Goal: Check status: Check status

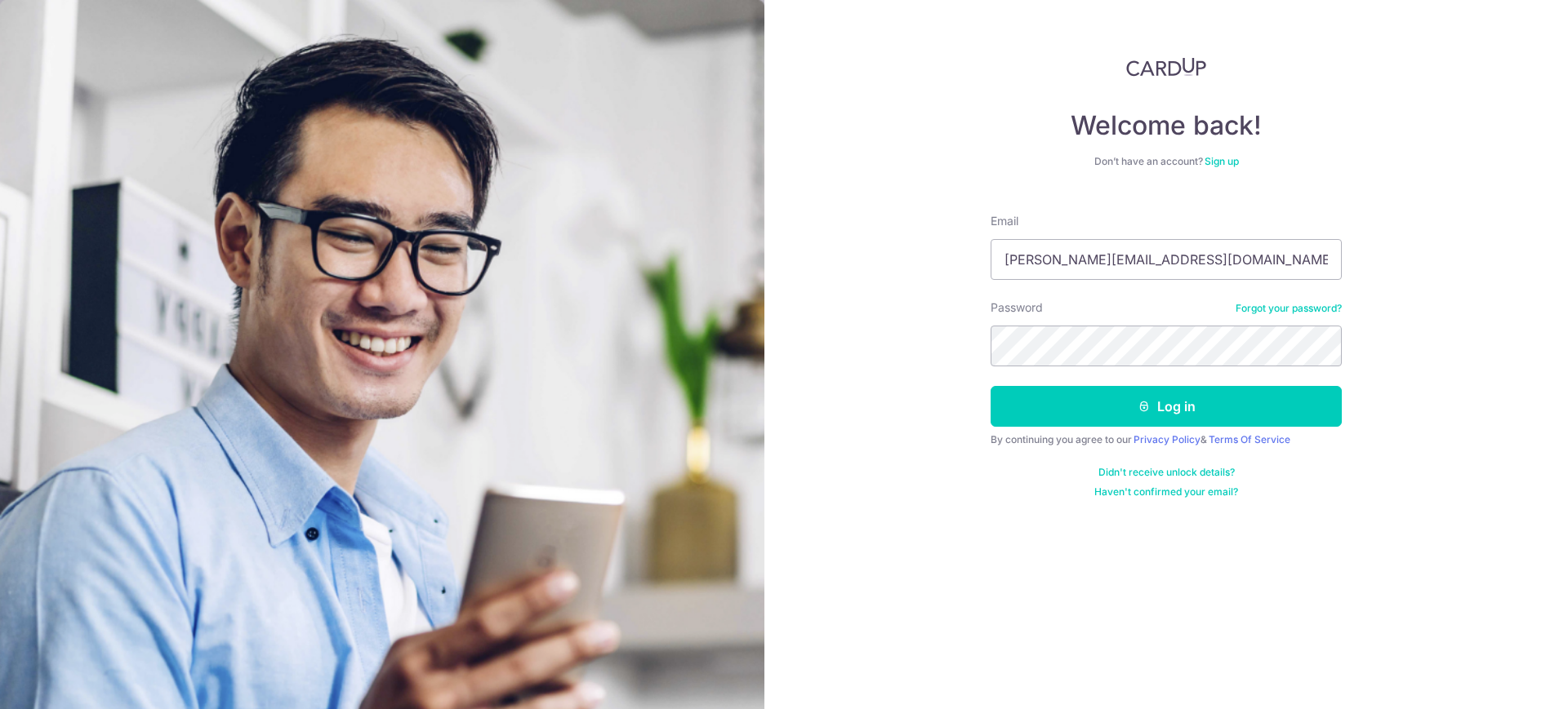
type input "JEFFREY@megastar.com.sg"
click at [991, 386] on button "Log in" at bounding box center [1166, 406] width 351 height 41
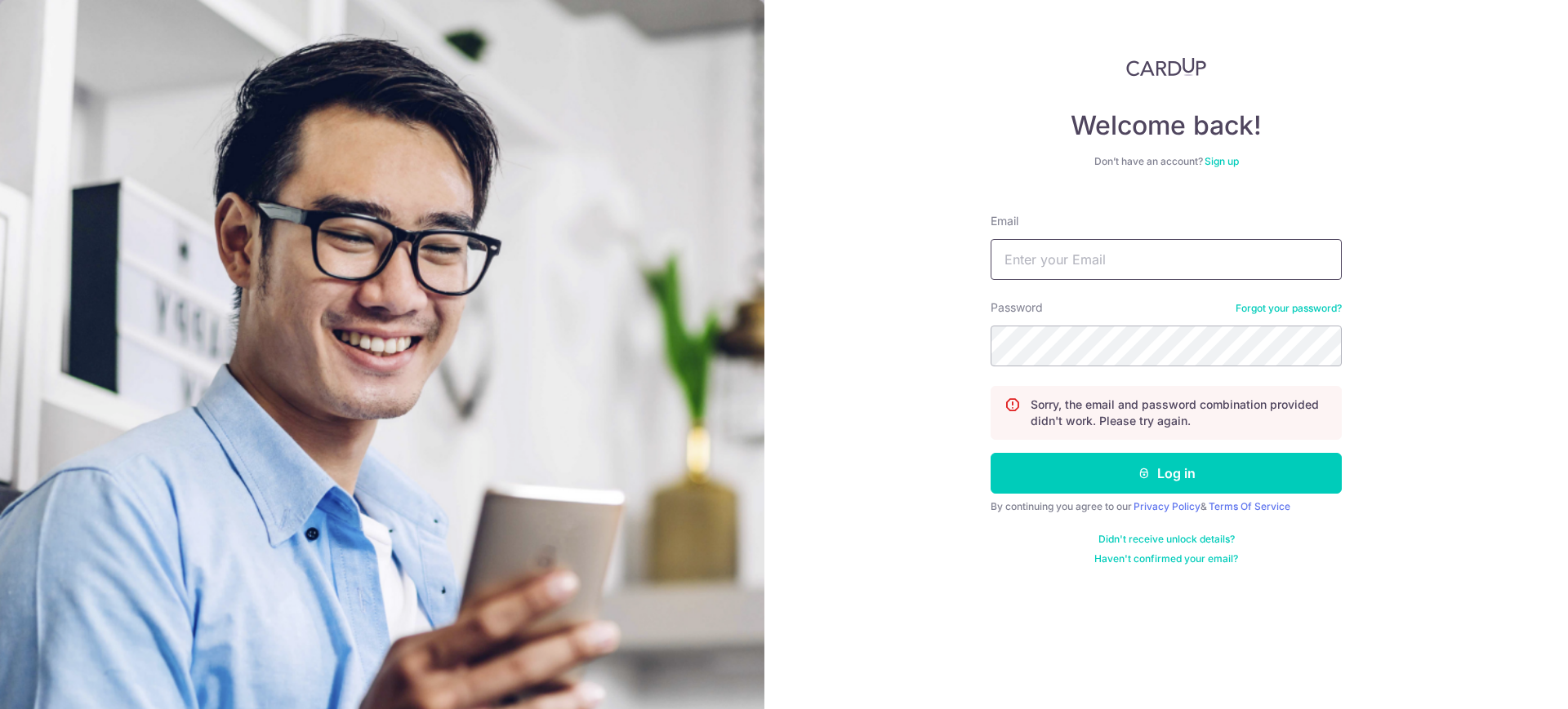
click at [1079, 271] on input "Email" at bounding box center [1166, 259] width 351 height 41
type input "jeffrey@megastar.com.sg"
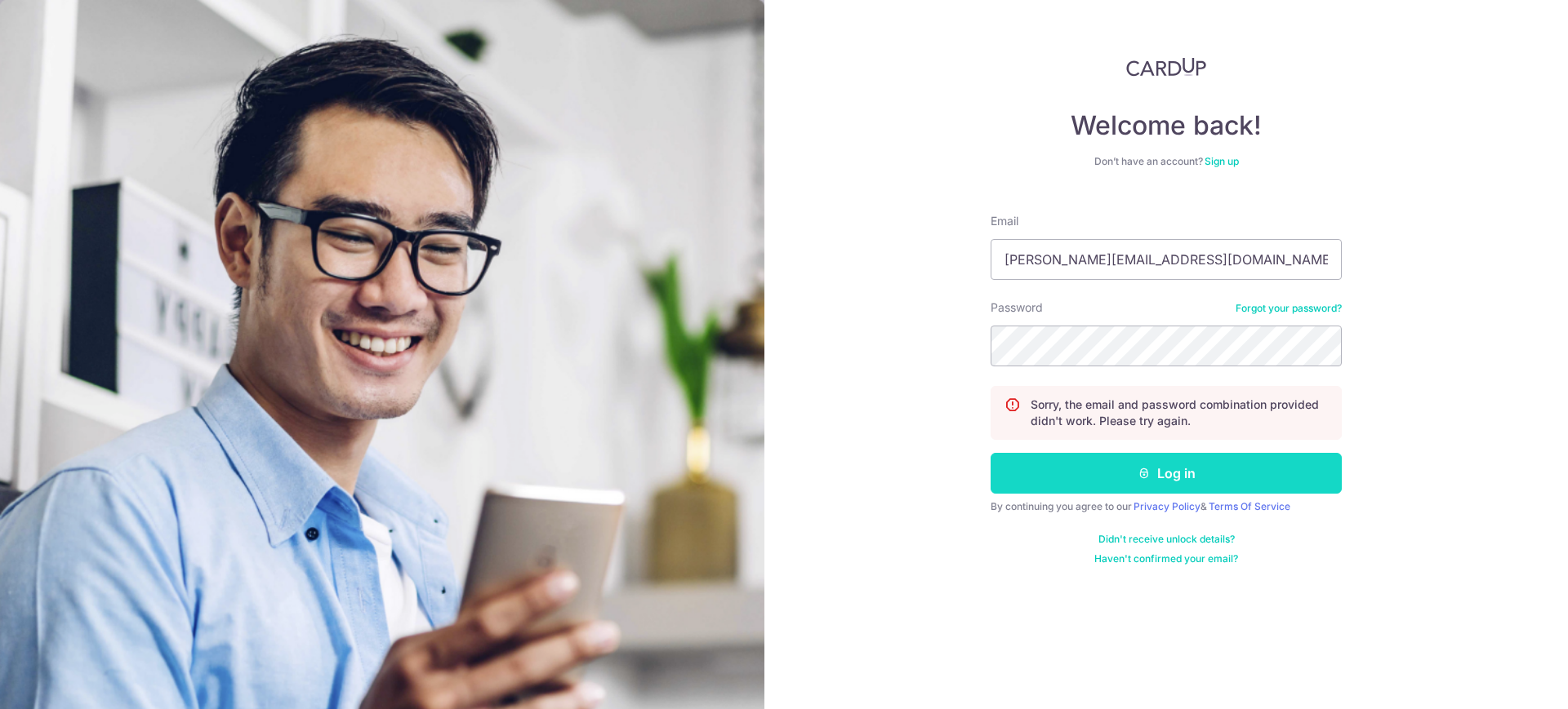
click at [1063, 479] on button "Log in" at bounding box center [1166, 473] width 351 height 41
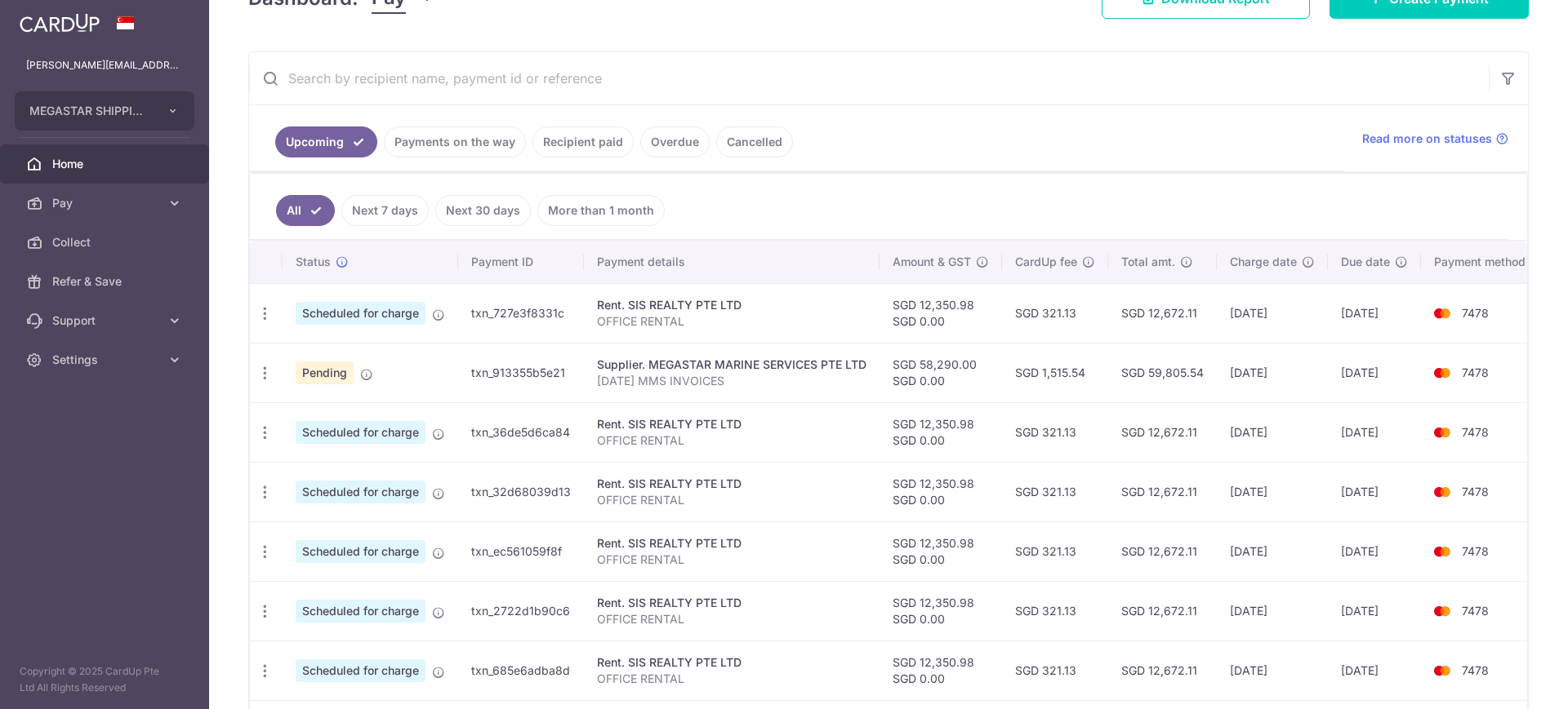
scroll to position [306, 0]
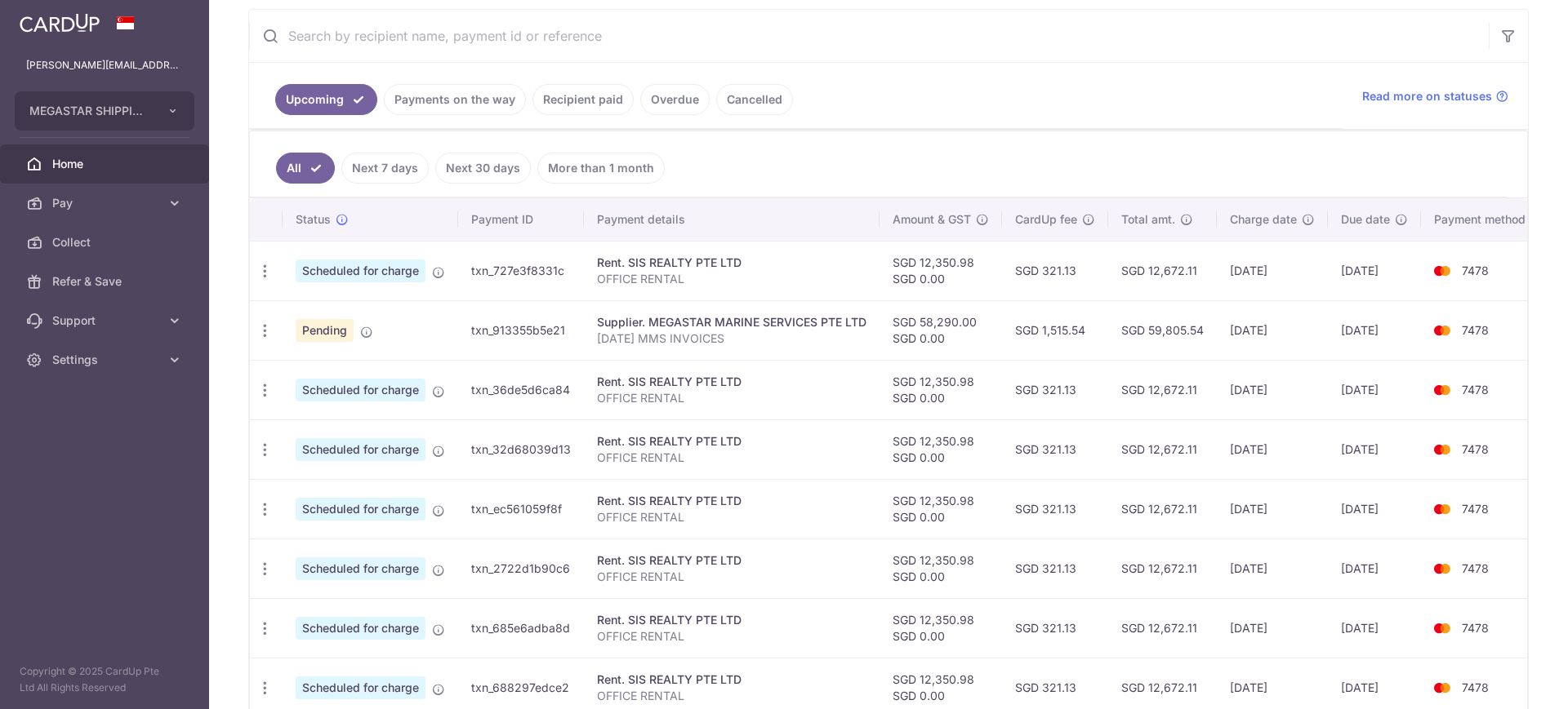
click at [338, 336] on span "Pending" at bounding box center [325, 330] width 58 height 23
click at [551, 337] on td "txn_913355b5e21" at bounding box center [520, 330] width 126 height 60
click at [650, 336] on p "JUL25 MMS INVOICES" at bounding box center [732, 339] width 270 height 16
click at [658, 325] on div "Supplier. MEGASTAR MARINE SERVICES PTE LTD" at bounding box center [732, 322] width 270 height 16
click at [659, 324] on div "Supplier. MEGASTAR MARINE SERVICES PTE LTD" at bounding box center [732, 322] width 270 height 16
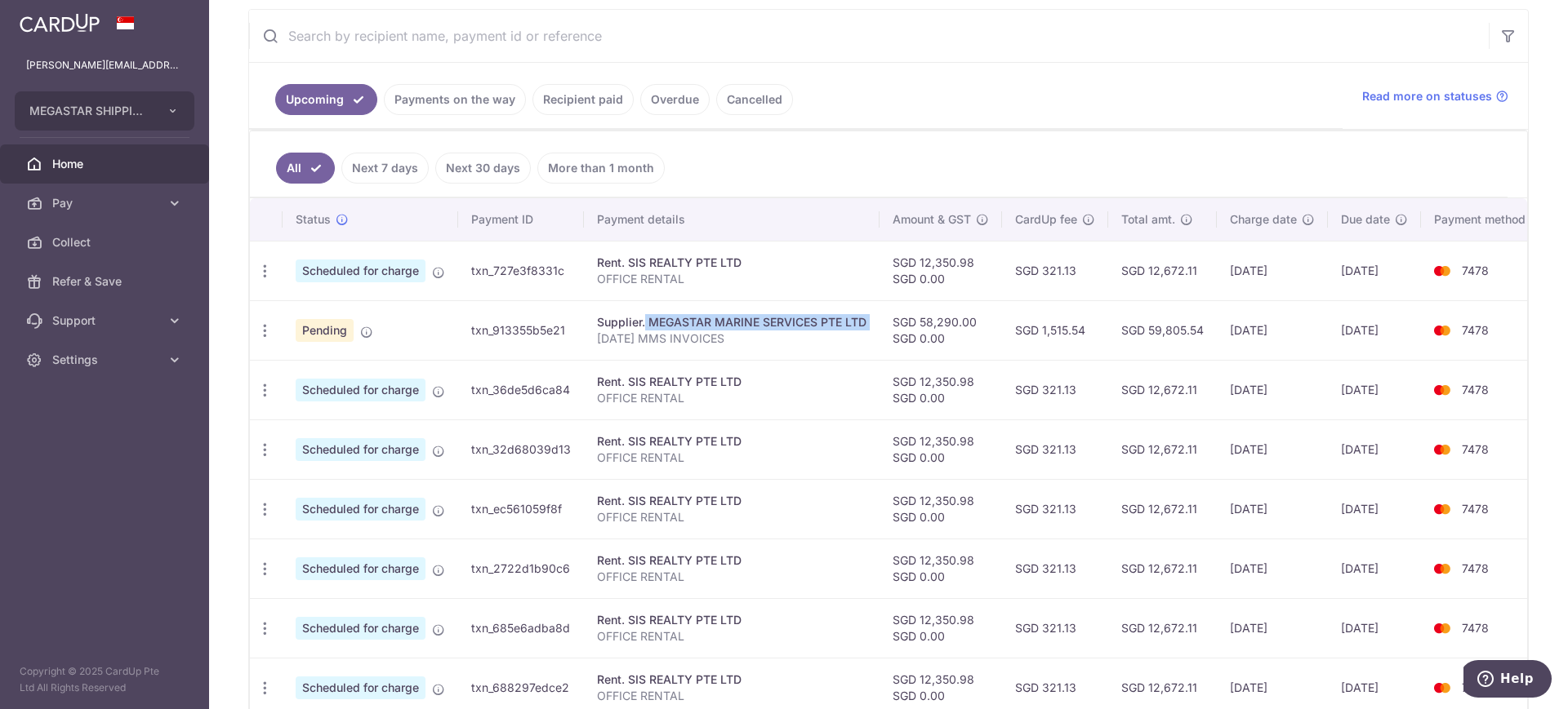
click at [659, 324] on div "Supplier. MEGASTAR MARINE SERVICES PTE LTD" at bounding box center [732, 322] width 270 height 16
click at [263, 330] on icon "button" at bounding box center [264, 331] width 17 height 17
click at [918, 153] on ul "All Next 7 days Next 30 days More than 1 month" at bounding box center [879, 164] width 1258 height 66
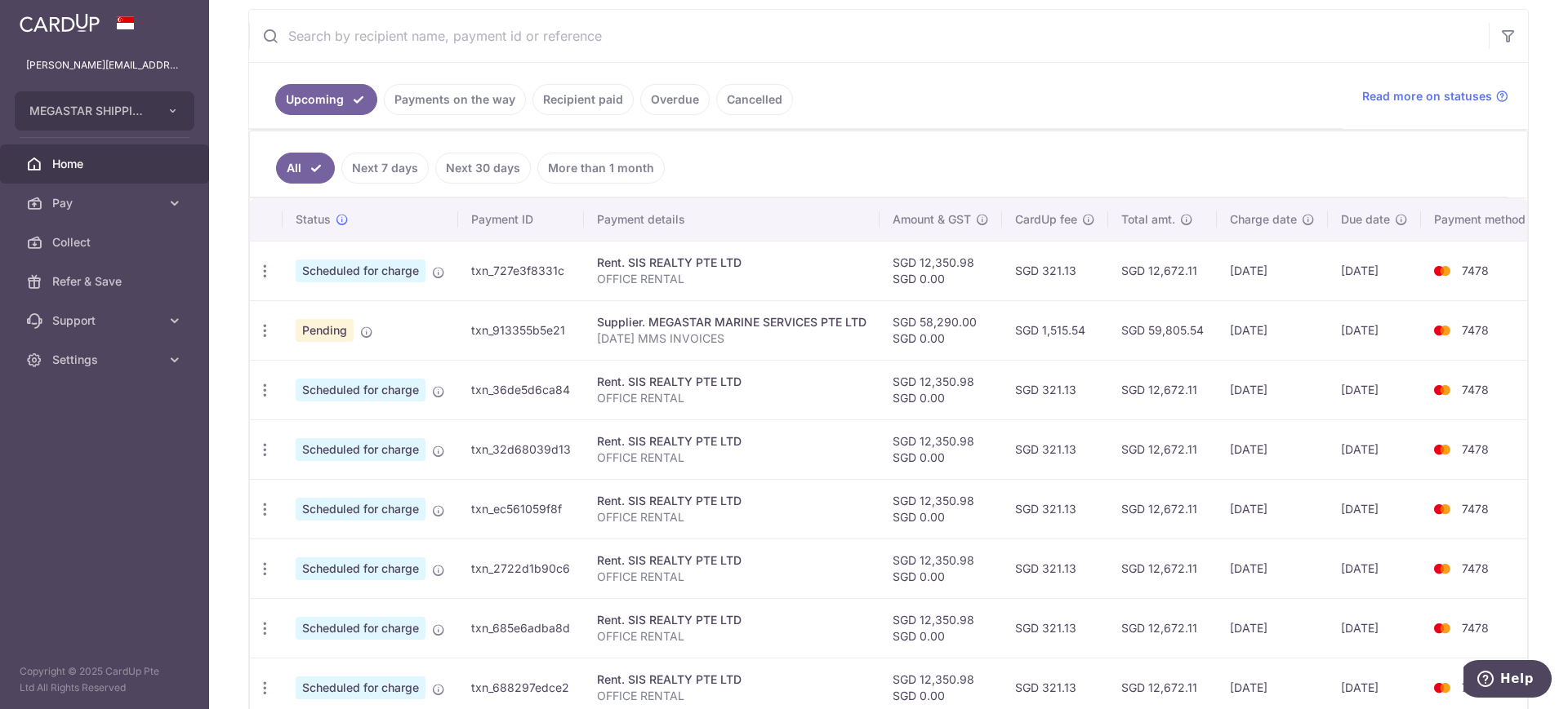
scroll to position [0, 0]
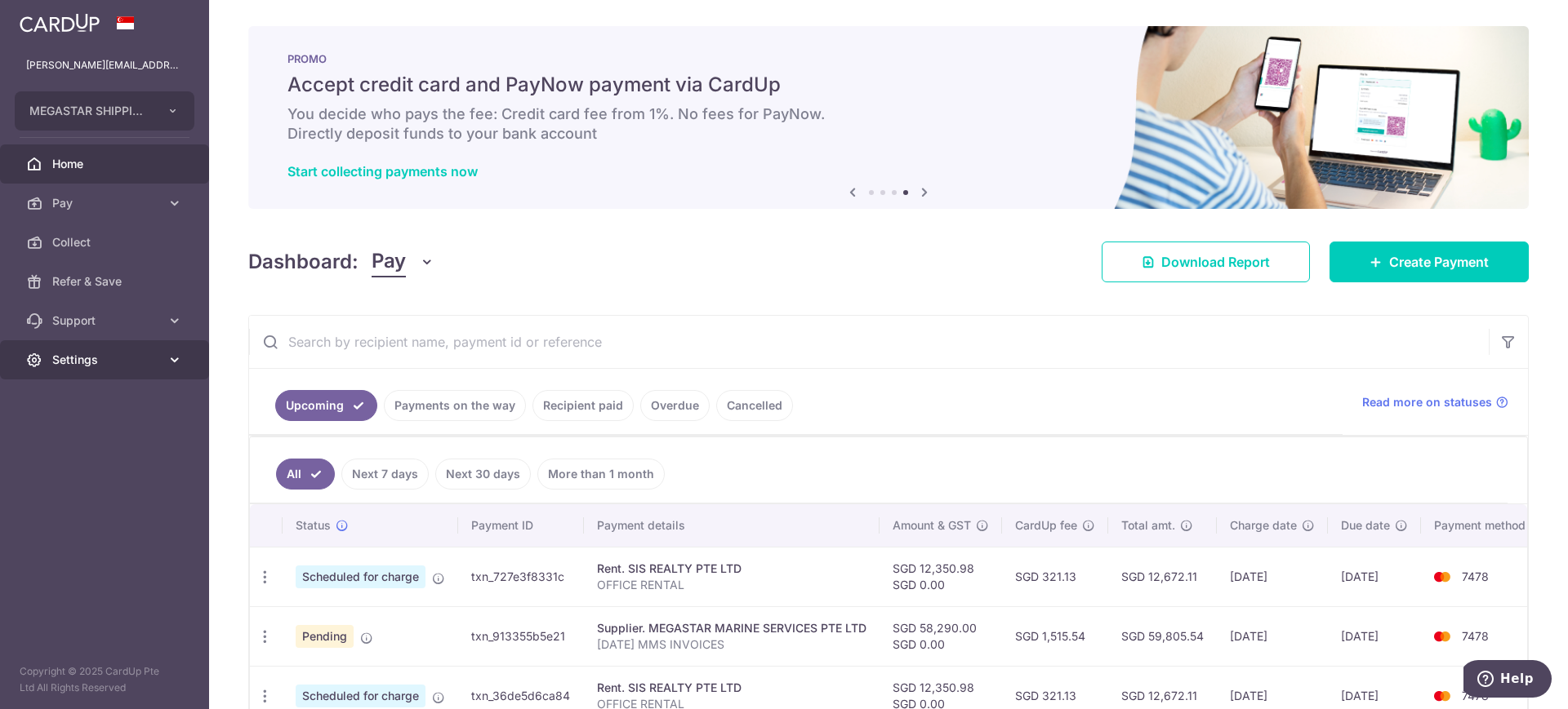
click at [79, 354] on span "Settings" at bounding box center [106, 360] width 108 height 16
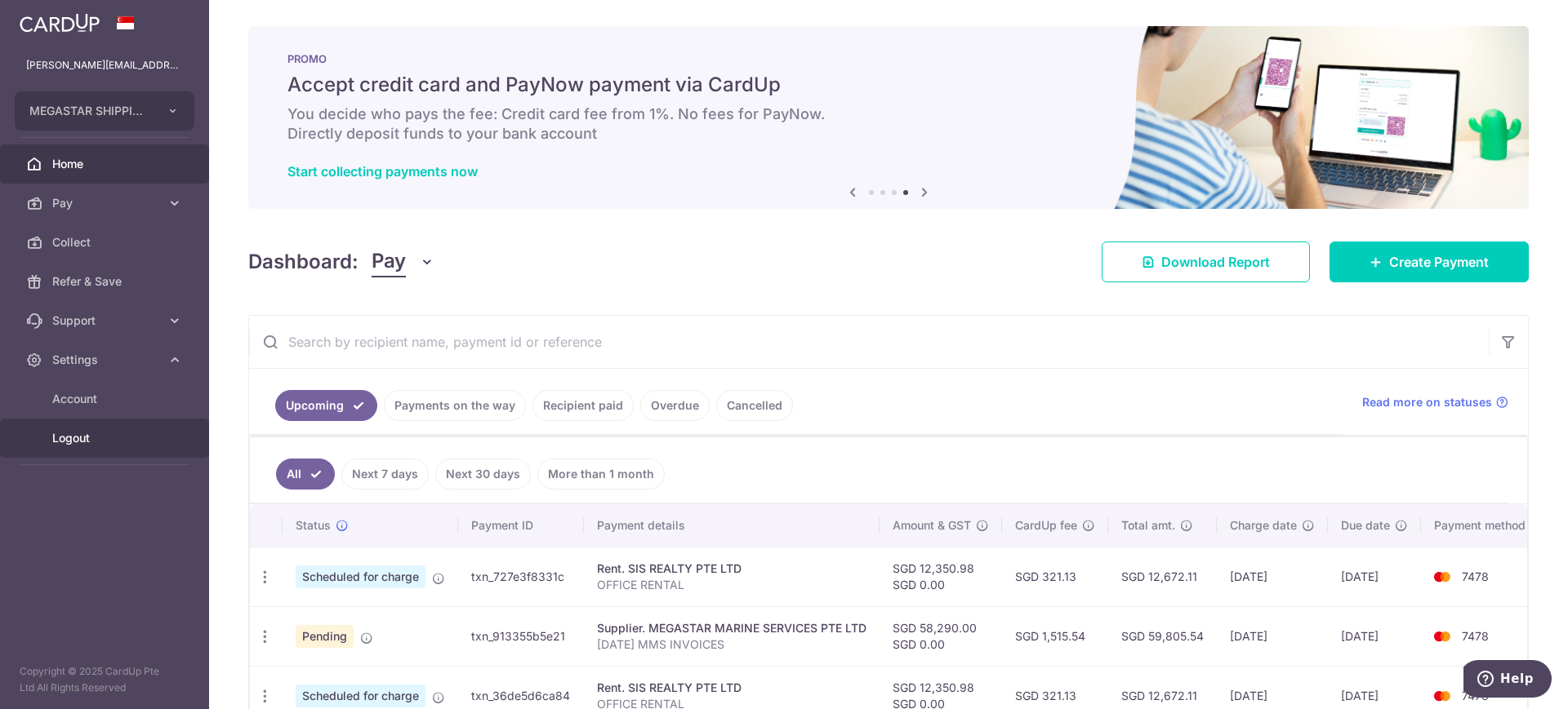
click at [80, 445] on span "Logout" at bounding box center [106, 439] width 108 height 16
